Goal: Information Seeking & Learning: Learn about a topic

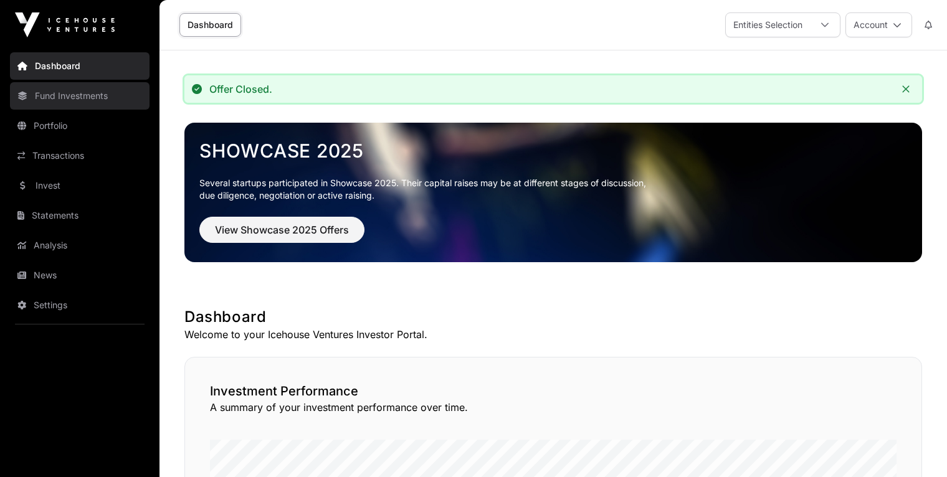
click at [85, 102] on link "Fund Investments" at bounding box center [80, 95] width 140 height 27
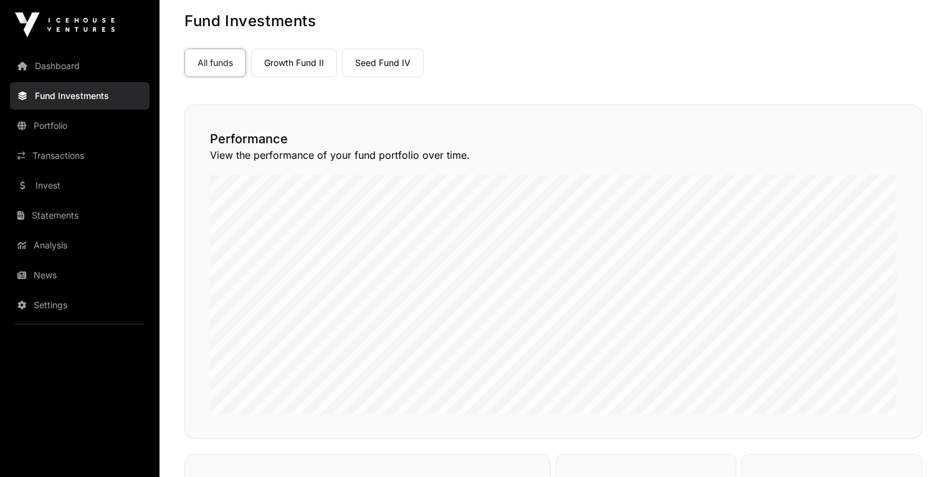
scroll to position [73, 0]
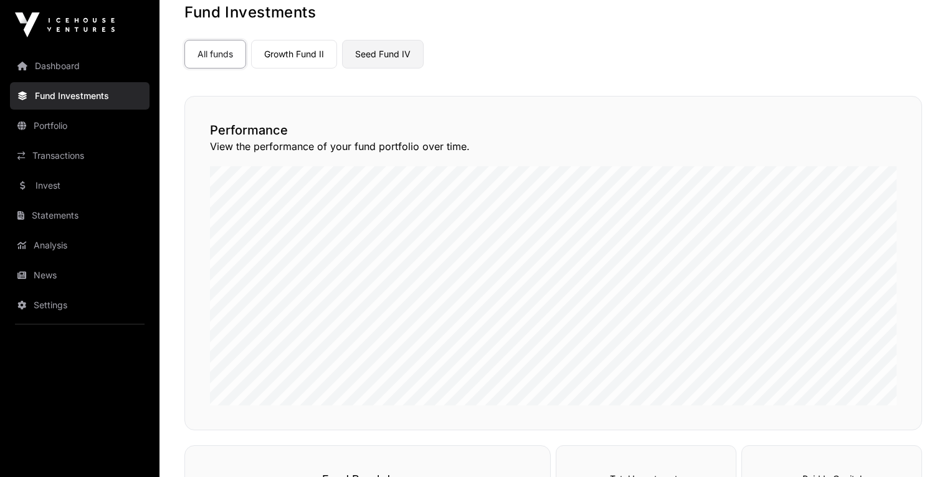
click at [397, 44] on link "Seed Fund IV" at bounding box center [383, 54] width 82 height 29
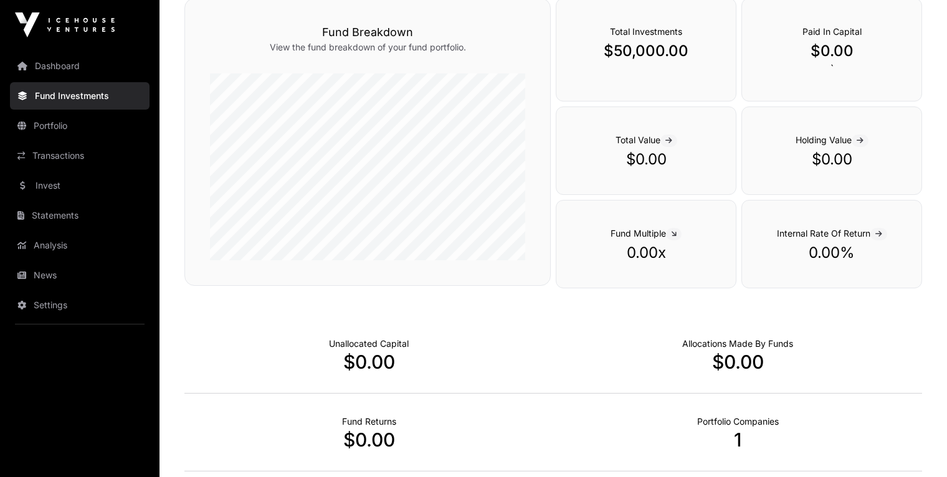
scroll to position [257, 0]
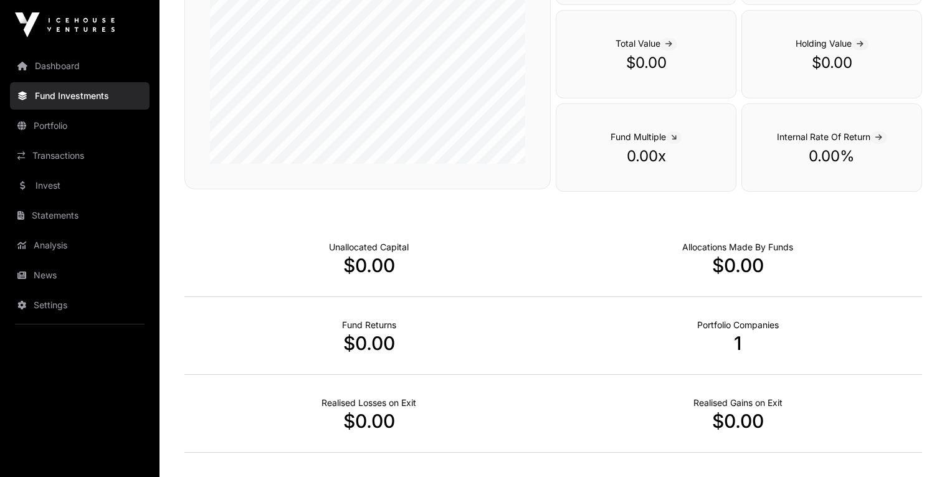
click at [742, 343] on p "1" at bounding box center [737, 343] width 369 height 22
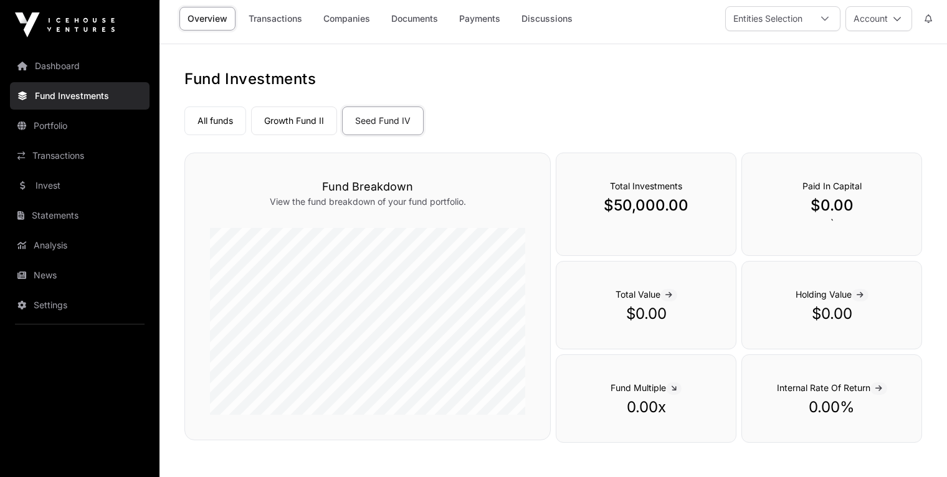
scroll to position [0, 0]
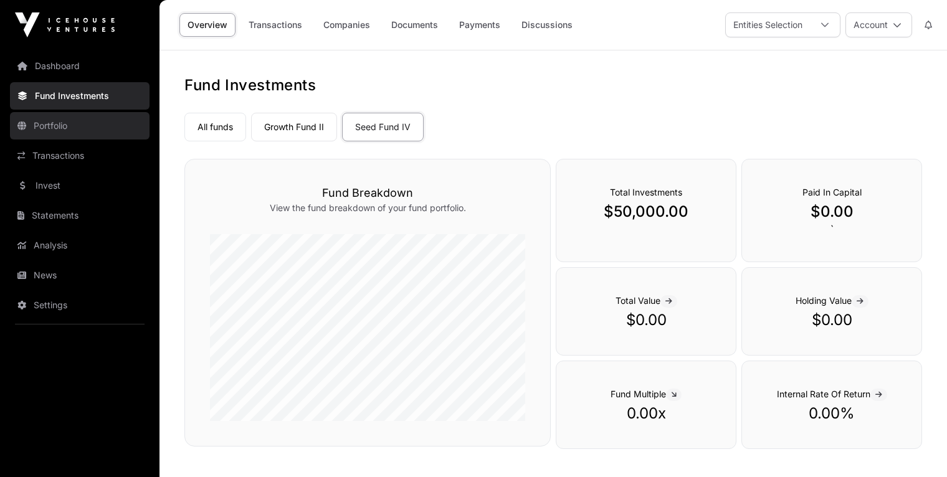
click at [102, 130] on link "Portfolio" at bounding box center [80, 125] width 140 height 27
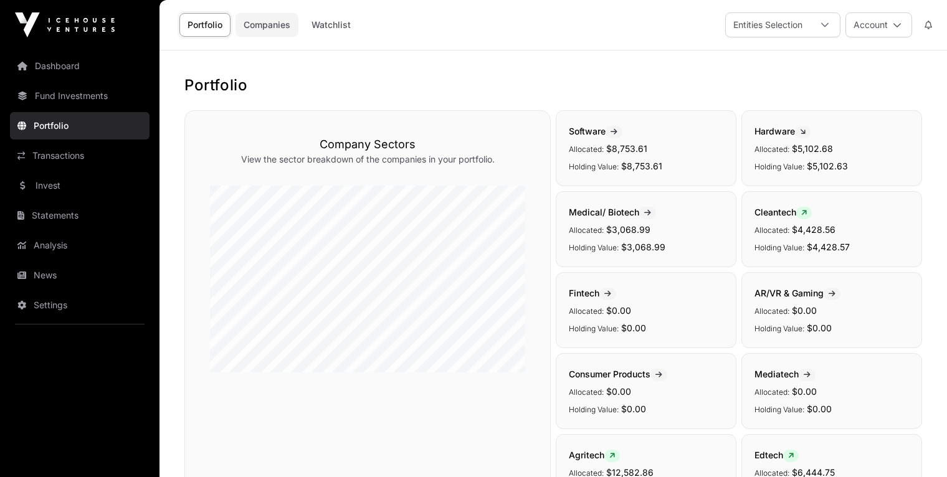
click at [286, 23] on link "Companies" at bounding box center [266, 25] width 63 height 24
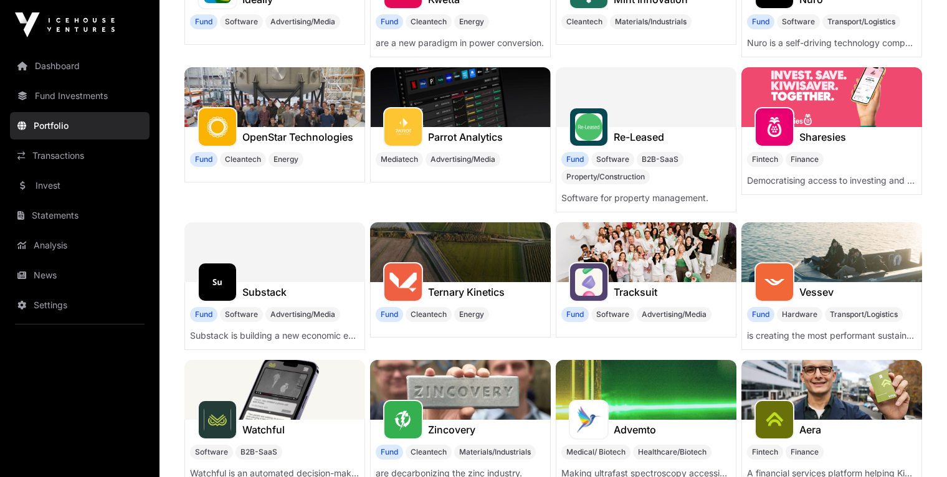
scroll to position [327, 0]
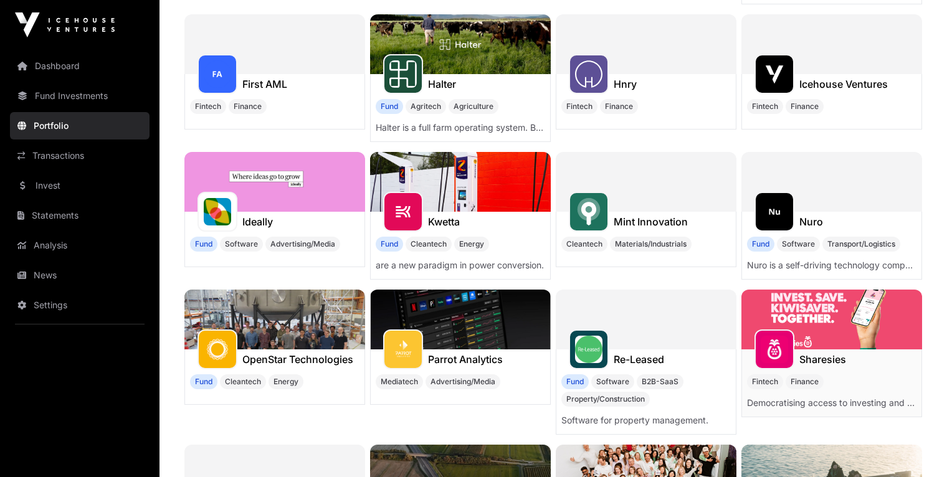
click at [782, 336] on img at bounding box center [774, 349] width 27 height 27
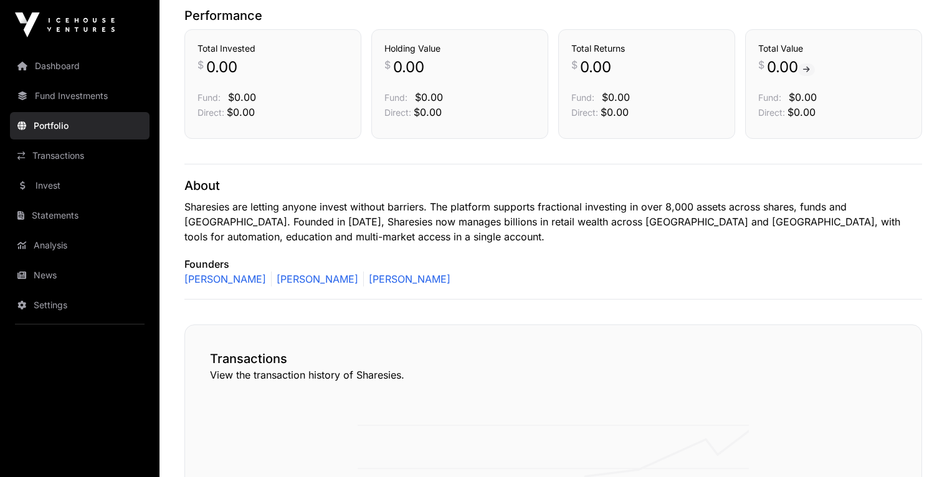
scroll to position [247, 0]
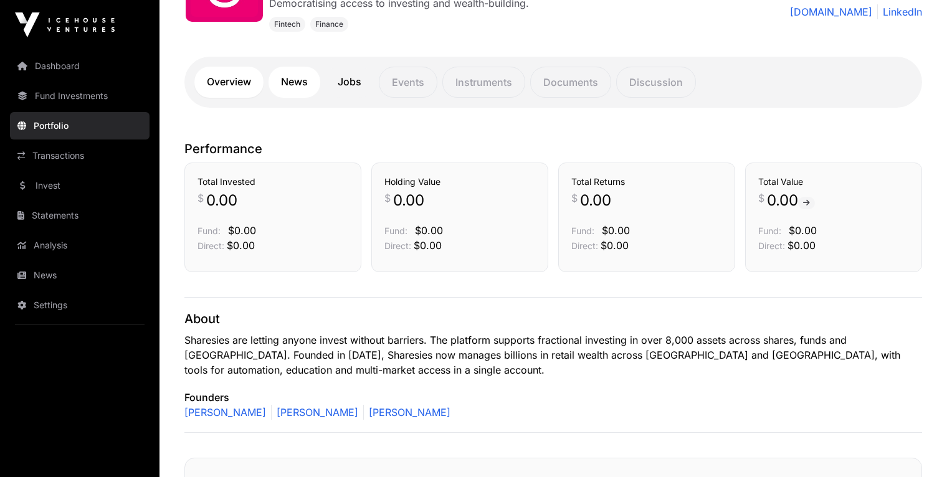
click at [308, 80] on link "News" at bounding box center [294, 82] width 52 height 31
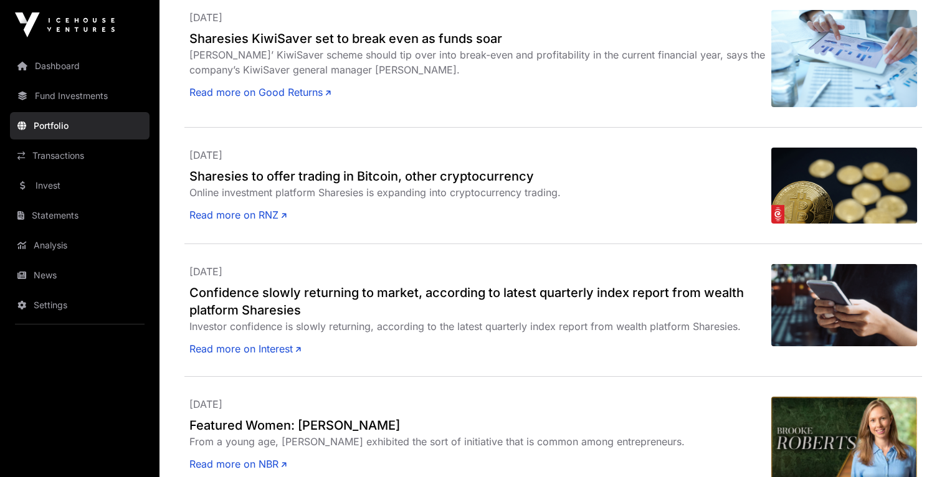
scroll to position [569, 0]
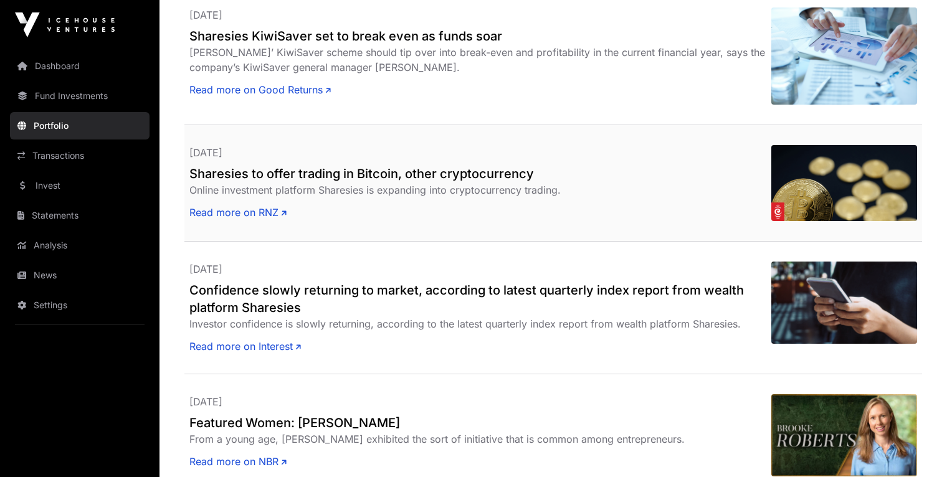
click at [372, 179] on h2 "Sharesies to offer trading in Bitcoin, other cryptocurrency" at bounding box center [480, 173] width 582 height 17
